Goal: Transaction & Acquisition: Purchase product/service

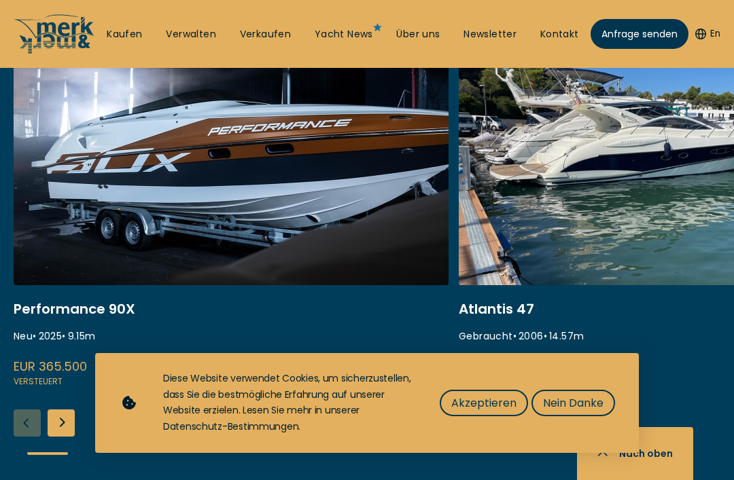
scroll to position [574, 0]
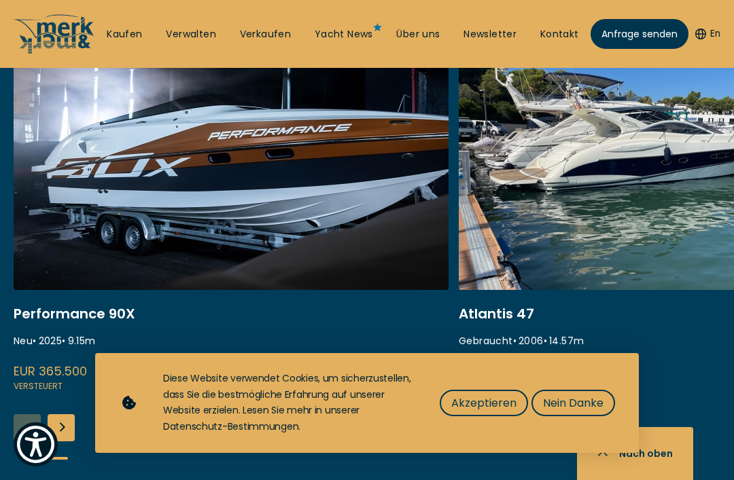
click at [118, 29] on link "Kaufen" at bounding box center [124, 35] width 35 height 14
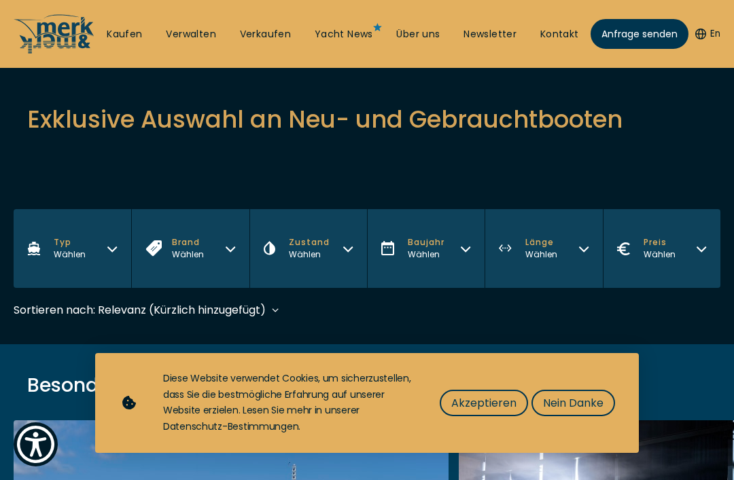
click at [494, 412] on span "Akzeptieren" at bounding box center [483, 403] width 65 height 17
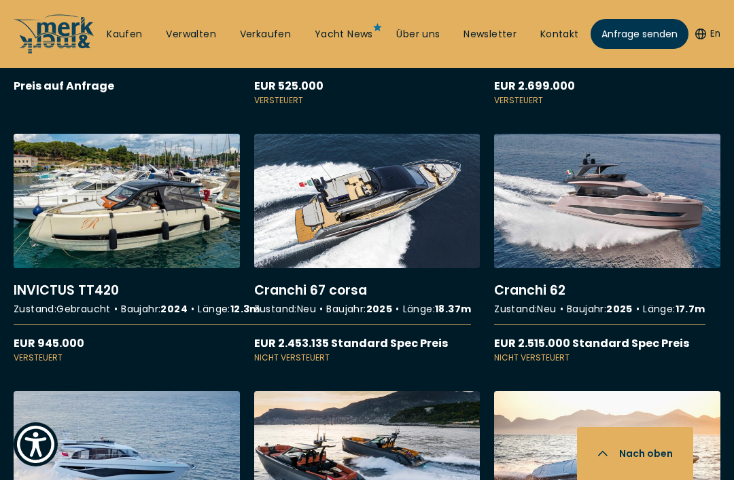
scroll to position [3677, 0]
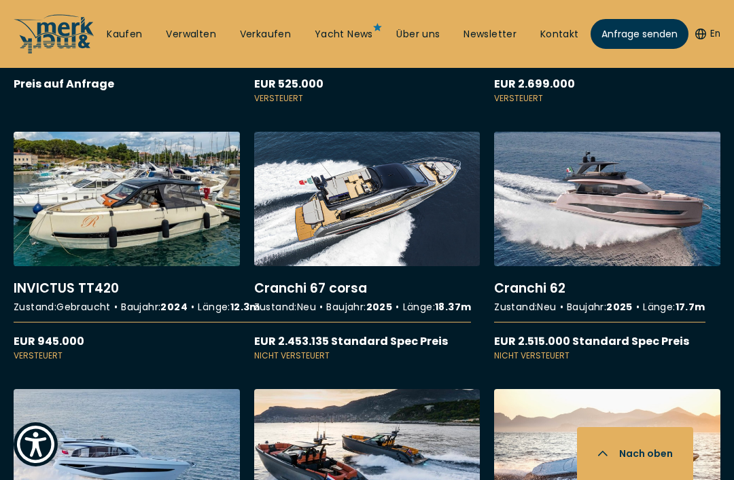
click at [300, 306] on link "More details about Cranchi 67 corsa" at bounding box center [367, 247] width 226 height 230
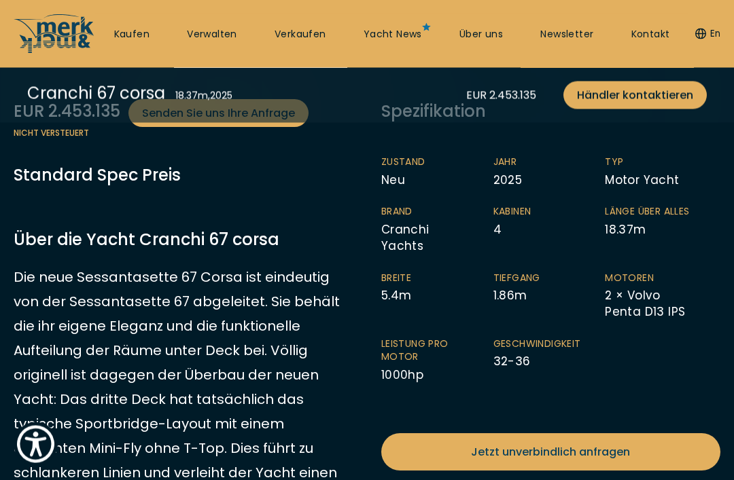
scroll to position [363, 0]
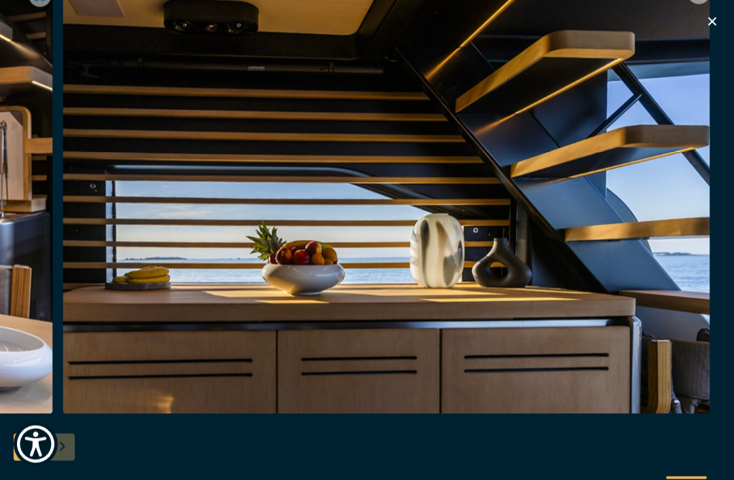
scroll to position [1110, 0]
click at [720, 20] on div at bounding box center [392, 196] width 658 height 435
click at [710, 22] on icon "button" at bounding box center [712, 22] width 16 height 16
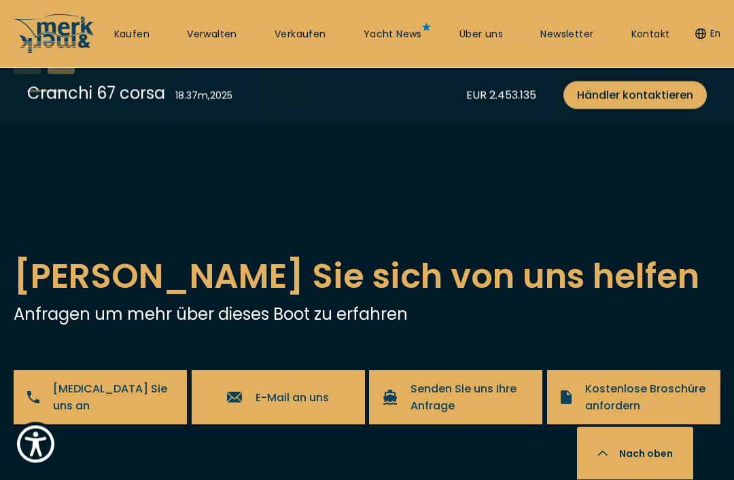
scroll to position [2737, 0]
click at [63, 74] on div "Next slide" at bounding box center [61, 60] width 27 height 27
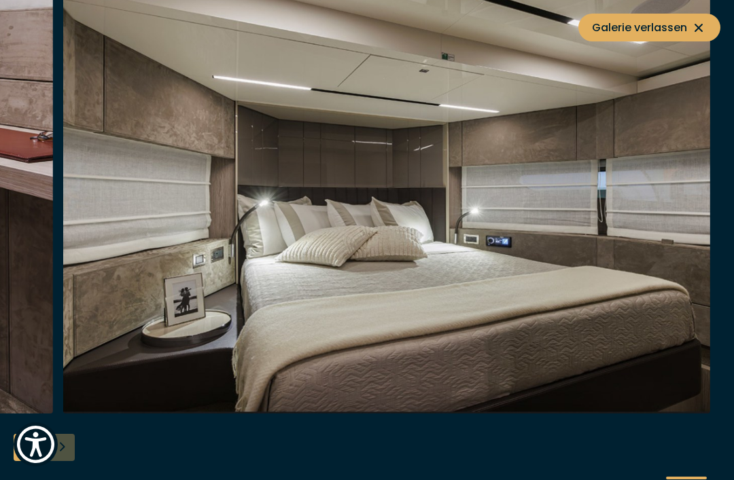
click at [703, 15] on button "Galerie verlassen" at bounding box center [649, 28] width 142 height 28
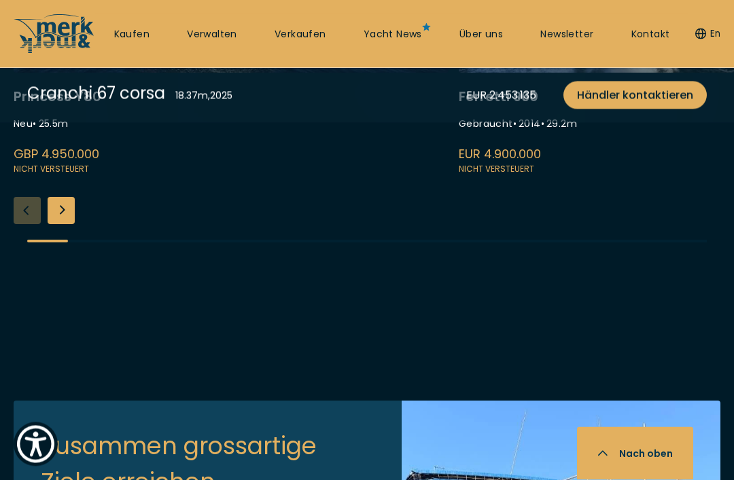
scroll to position [3642, 0]
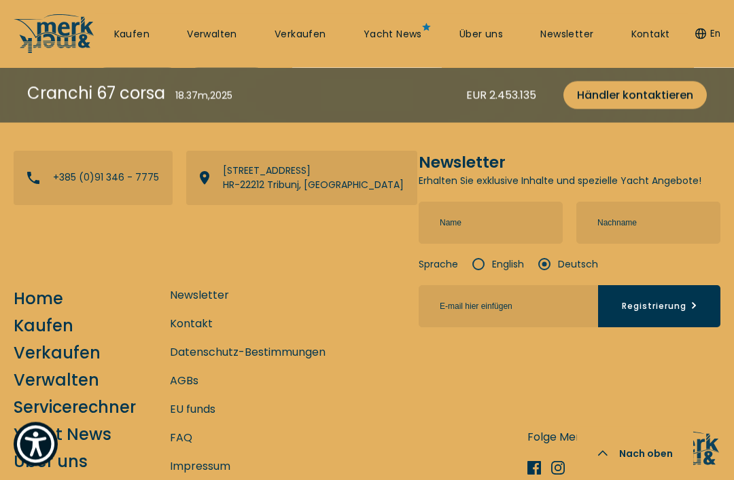
scroll to position [3713, 0]
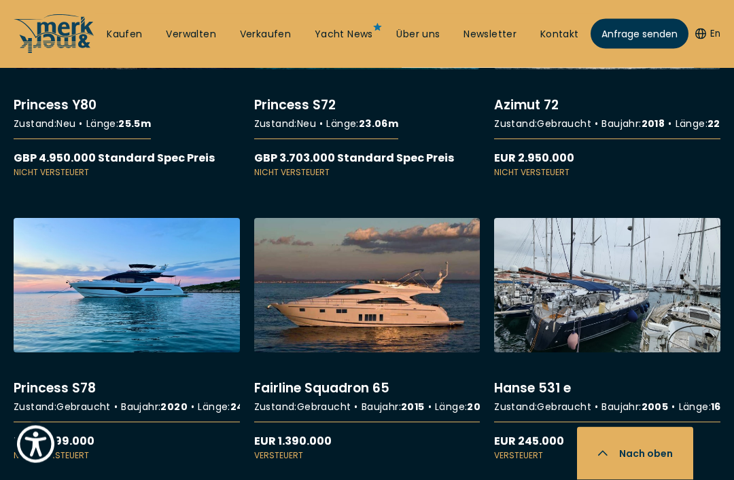
scroll to position [7708, 0]
click at [80, 179] on link "More details about Princess Y80" at bounding box center [127, 57] width 226 height 244
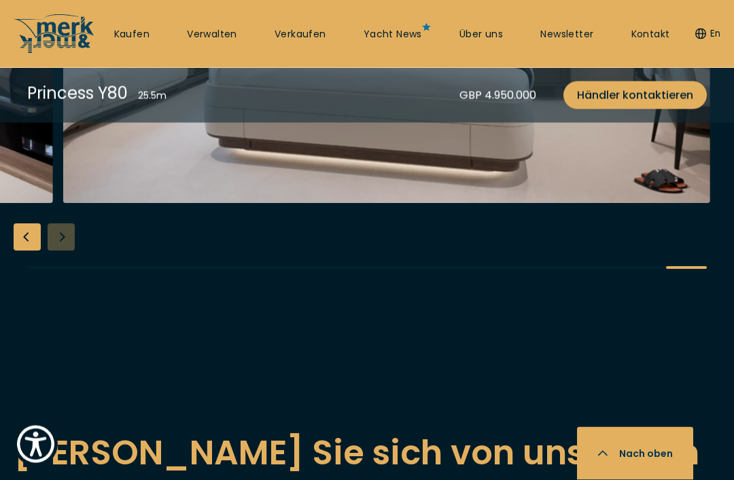
scroll to position [2374, 0]
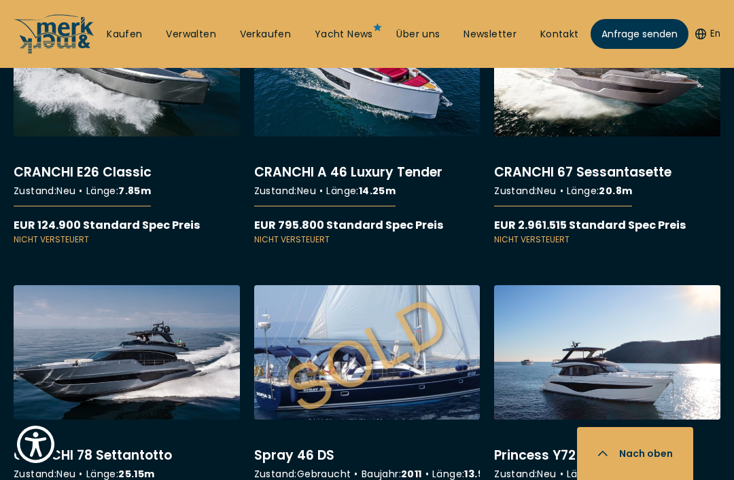
scroll to position [8463, 0]
